Goal: Transaction & Acquisition: Purchase product/service

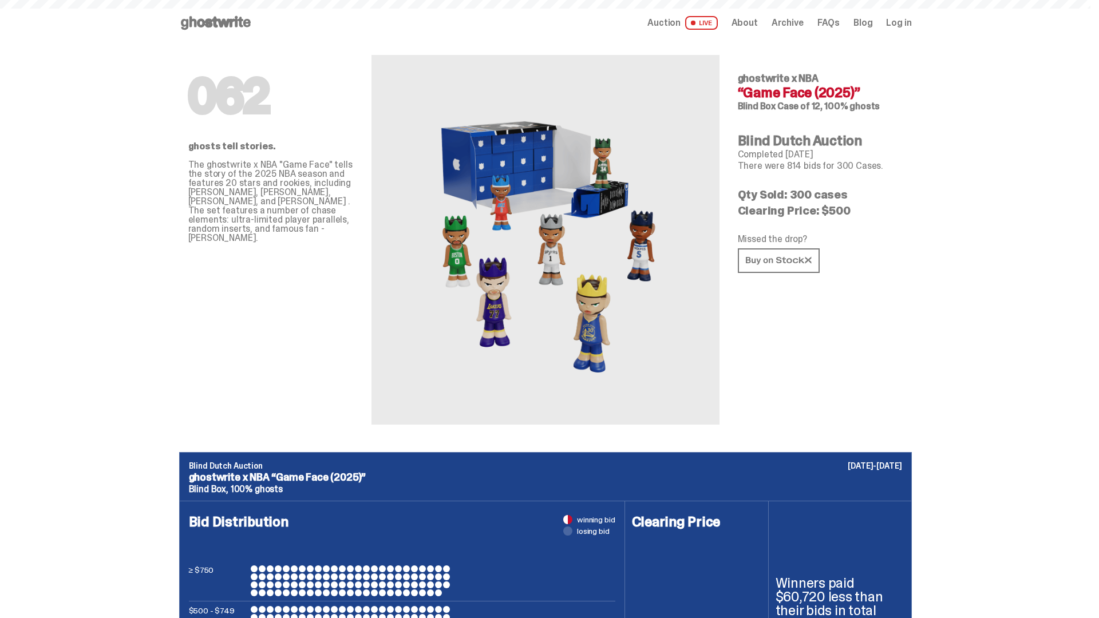
scroll to position [556, 0]
